Goal: Task Accomplishment & Management: Manage account settings

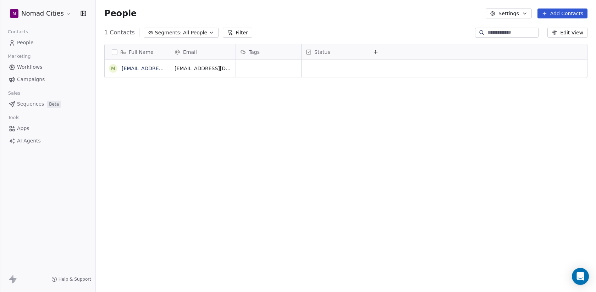
scroll to position [257, 500]
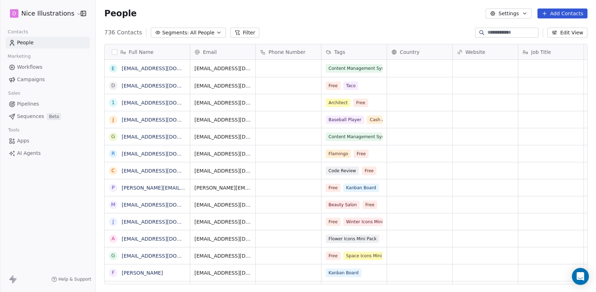
scroll to position [257, 500]
click at [67, 14] on html "D Nice Illustrations Contacts People Marketing Workflows Campaigns Sales Pipeli…" at bounding box center [298, 146] width 596 height 292
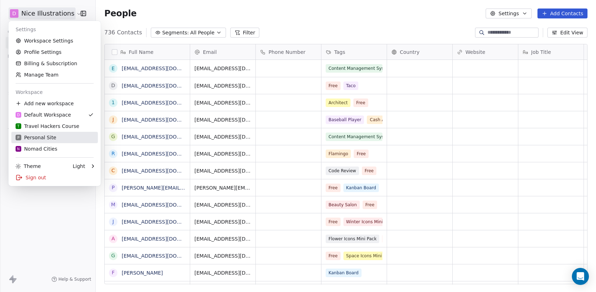
click at [51, 140] on div "P Personal Site" at bounding box center [36, 137] width 41 height 7
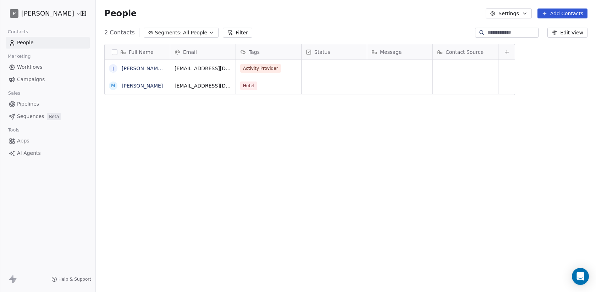
scroll to position [257, 500]
click at [554, 16] on button "Add Contacts" at bounding box center [562, 14] width 50 height 10
click at [556, 26] on span "Create new contact" at bounding box center [564, 28] width 49 height 7
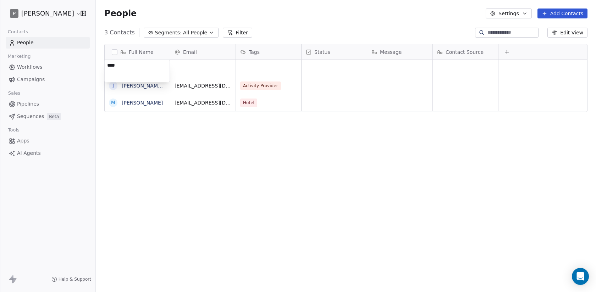
type textarea "*****"
click at [127, 67] on link "[PERSON_NAME]" at bounding box center [142, 69] width 41 height 6
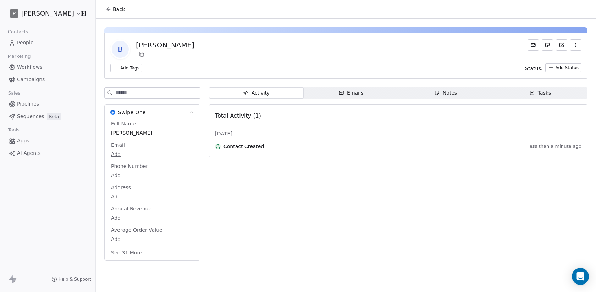
click at [129, 252] on button "See 31 More" at bounding box center [127, 252] width 40 height 13
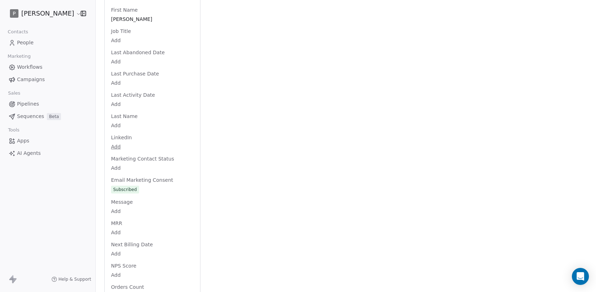
scroll to position [619, 0]
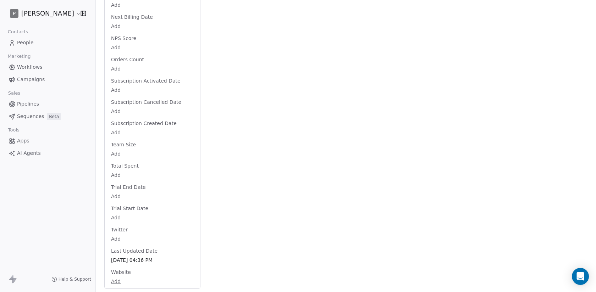
click at [116, 282] on body "P [PERSON_NAME] Contacts People Marketing Workflows Campaigns Sales Pipelines S…" at bounding box center [298, 146] width 596 height 292
paste input "**********"
type input "**********"
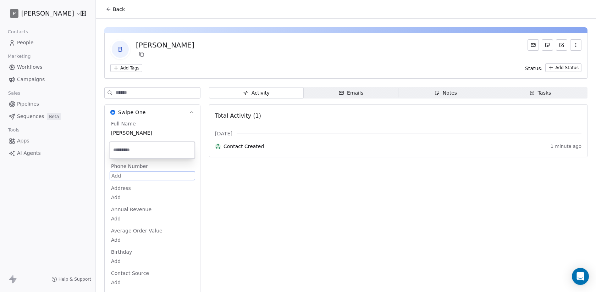
scroll to position [29, 0]
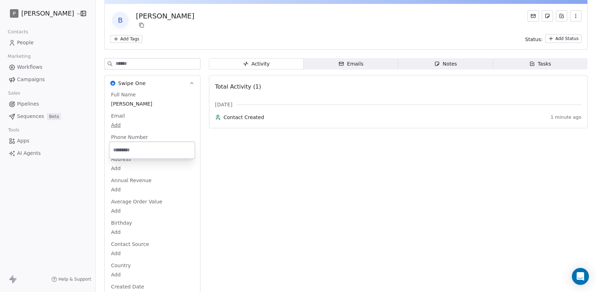
click at [122, 174] on html "P [PERSON_NAME] Contacts People Marketing Workflows Campaigns Sales Pipelines S…" at bounding box center [298, 146] width 596 height 292
type input "**********"
click at [163, 166] on html "P [PERSON_NAME] Contacts People Marketing Workflows Campaigns Sales Pipelines S…" at bounding box center [298, 146] width 596 height 292
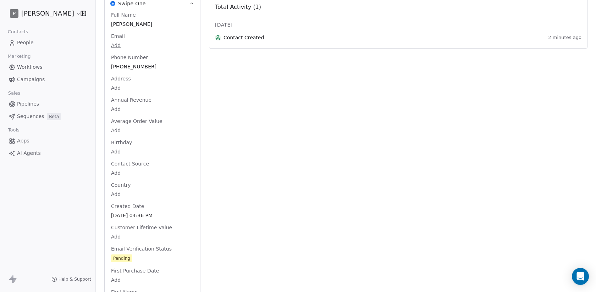
scroll to position [0, 0]
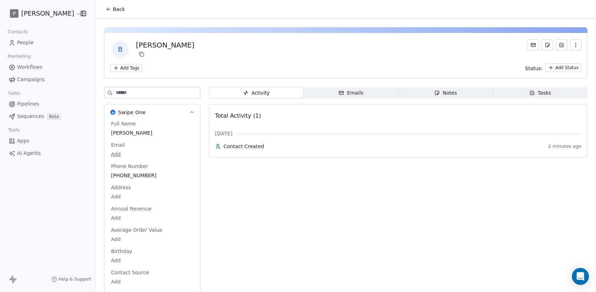
click at [576, 43] on icon "button" at bounding box center [576, 45] width 6 height 6
click at [115, 9] on span "Back" at bounding box center [119, 9] width 12 height 7
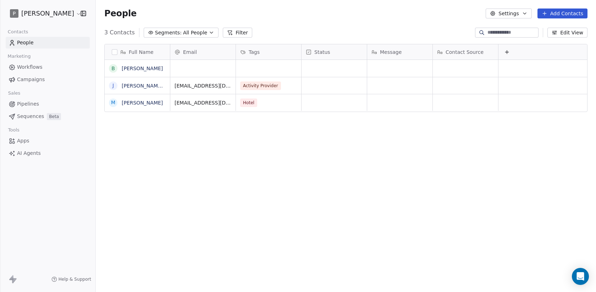
scroll to position [257, 500]
click at [562, 33] on button "Edit View" at bounding box center [567, 33] width 40 height 10
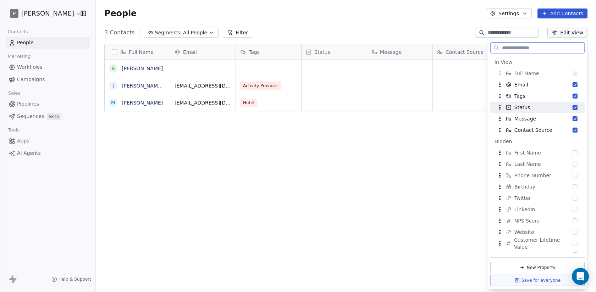
click at [575, 108] on button "Suggestions" at bounding box center [574, 107] width 5 height 5
click at [575, 107] on button "Suggestions" at bounding box center [574, 107] width 5 height 5
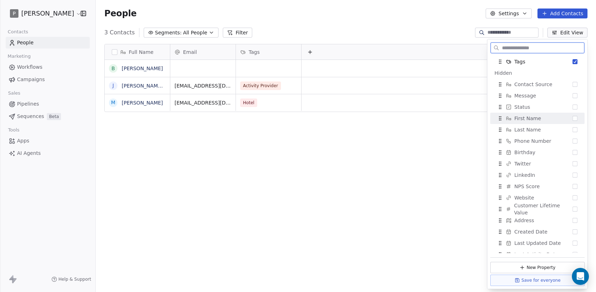
scroll to position [35, 0]
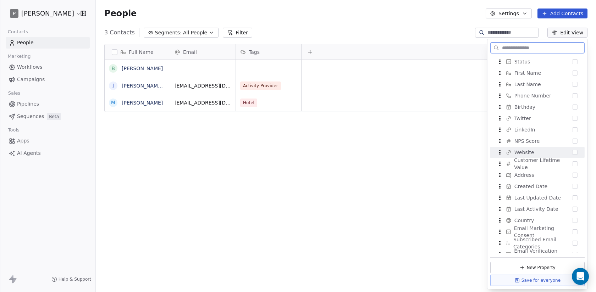
click at [574, 152] on button "Suggestions" at bounding box center [574, 152] width 5 height 5
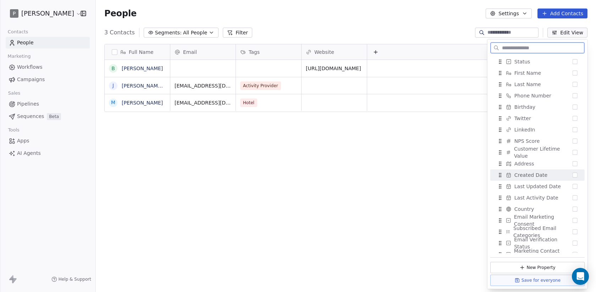
scroll to position [98, 0]
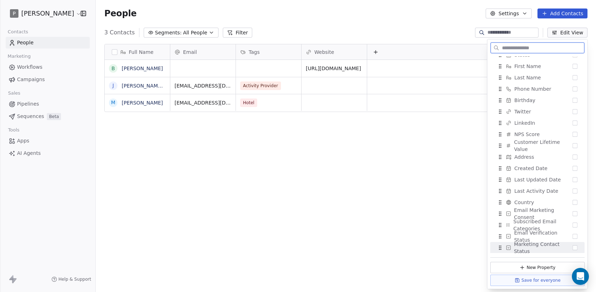
click at [547, 270] on button "New Property" at bounding box center [537, 267] width 94 height 11
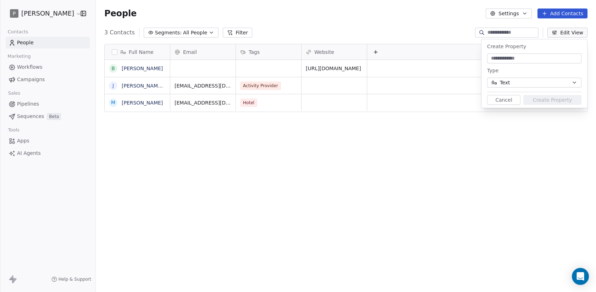
click at [516, 127] on div "Full Name B [PERSON_NAME] J [PERSON_NAME] User M [PERSON_NAME] Email Tags Websi…" at bounding box center [346, 166] width 500 height 257
click at [526, 55] on input at bounding box center [533, 58] width 91 height 7
type input "*******"
click at [530, 80] on button "Text" at bounding box center [534, 83] width 94 height 10
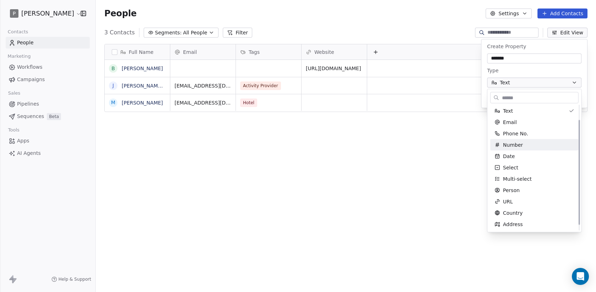
scroll to position [0, 0]
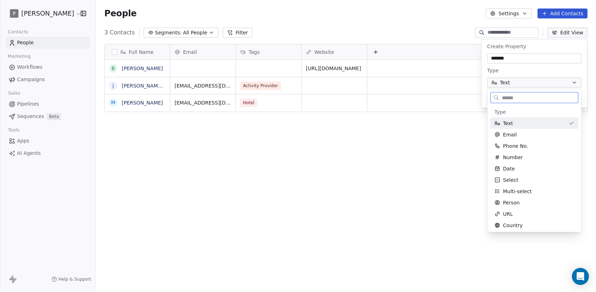
click at [528, 124] on div "Text" at bounding box center [529, 123] width 71 height 7
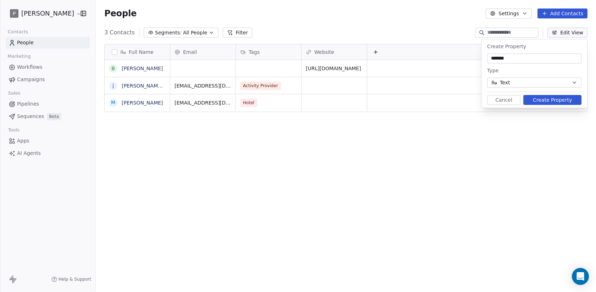
click at [546, 103] on button "Create Property" at bounding box center [552, 100] width 58 height 10
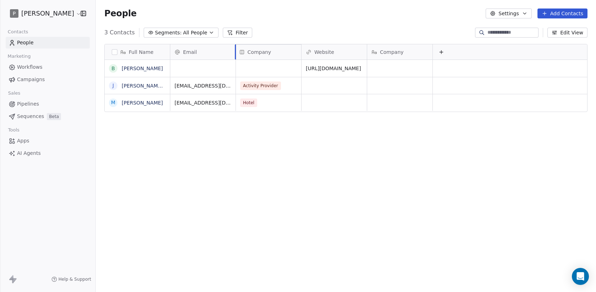
drag, startPoint x: 392, startPoint y: 50, endPoint x: 263, endPoint y: 47, distance: 128.7
click at [263, 47] on div "Full Name B [PERSON_NAME] J [PERSON_NAME] User M [PERSON_NAME] Email Tags Websi…" at bounding box center [346, 78] width 482 height 68
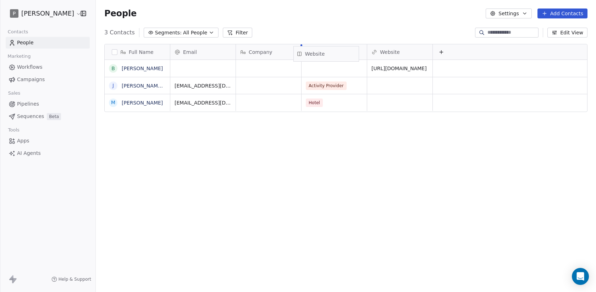
drag, startPoint x: 396, startPoint y: 52, endPoint x: 322, endPoint y: 54, distance: 73.8
click at [322, 54] on div "Full Name B [PERSON_NAME] J [PERSON_NAME] User M [PERSON_NAME] Email Company Ta…" at bounding box center [346, 78] width 482 height 68
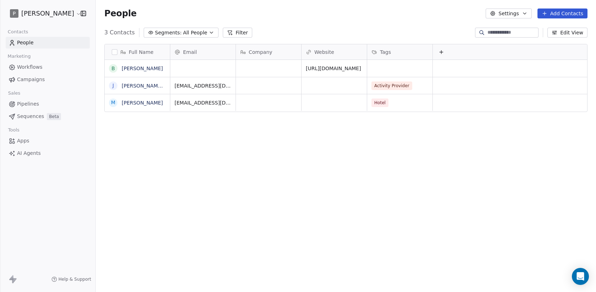
click at [568, 31] on button "Edit View" at bounding box center [567, 33] width 40 height 10
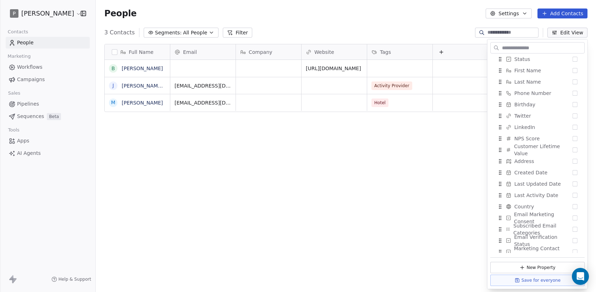
scroll to position [109, 0]
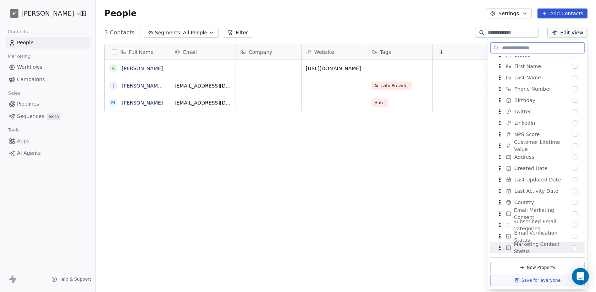
click at [540, 267] on button "New Property" at bounding box center [537, 267] width 94 height 11
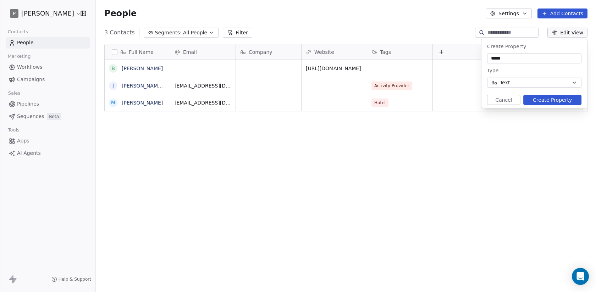
type input "*****"
click at [566, 101] on button "Create Property" at bounding box center [552, 100] width 58 height 10
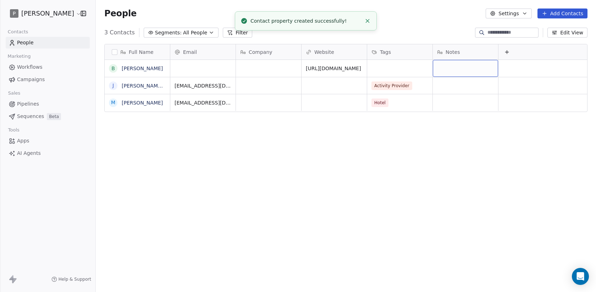
click at [450, 68] on div "grid" at bounding box center [465, 68] width 65 height 17
click at [450, 68] on textarea at bounding box center [465, 71] width 65 height 22
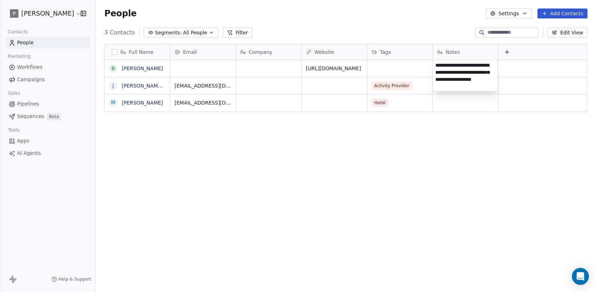
type textarea "**********"
drag, startPoint x: 464, startPoint y: 53, endPoint x: 401, endPoint y: 53, distance: 62.8
click at [401, 53] on div "Full Name B [PERSON_NAME] J [PERSON_NAME] User M [PERSON_NAME] Email Company We…" at bounding box center [346, 78] width 482 height 68
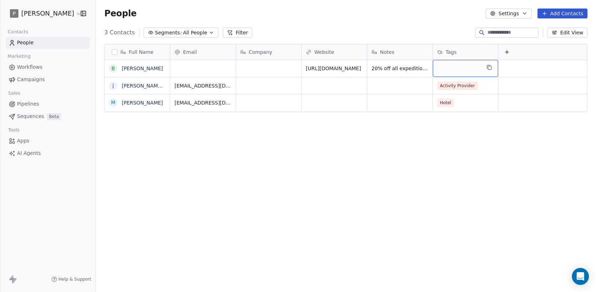
click at [463, 67] on div "grid" at bounding box center [465, 68] width 65 height 17
click at [443, 87] on button "Suggestions" at bounding box center [442, 87] width 6 height 6
click at [466, 140] on html "P [PERSON_NAME] Contacts People Marketing Workflows Campaigns Sales Pipelines S…" at bounding box center [298, 146] width 596 height 292
click at [261, 66] on div "grid" at bounding box center [268, 68] width 65 height 17
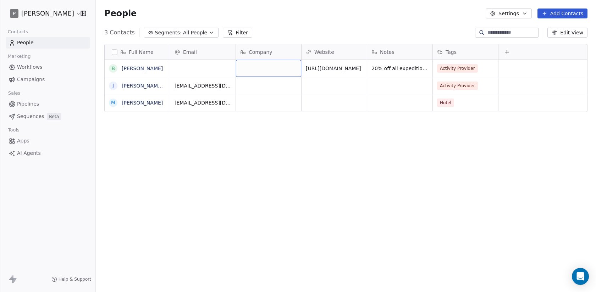
click at [261, 66] on div "grid" at bounding box center [268, 68] width 65 height 17
type textarea "**********"
